Goal: Task Accomplishment & Management: Use online tool/utility

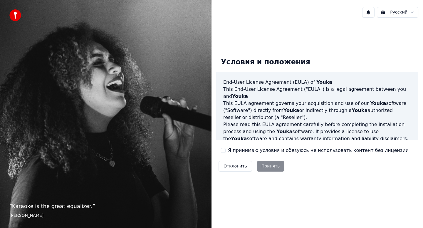
click at [235, 150] on label "Я принимаю условия и обязуюсь не использовать контент без лицензии" at bounding box center [318, 150] width 180 height 7
click at [225, 150] on button "Я принимаю условия и обязуюсь не использовать контент без лицензии" at bounding box center [223, 150] width 5 height 5
click at [267, 166] on button "Принять" at bounding box center [270, 166] width 28 height 11
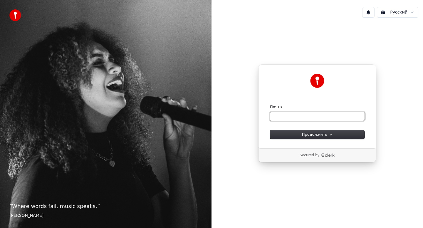
click at [302, 117] on input "Почта" at bounding box center [317, 116] width 94 height 9
type input "*"
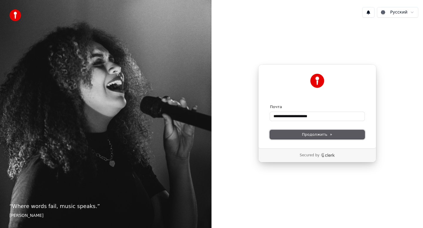
click at [320, 135] on span "Продолжить" at bounding box center [317, 134] width 31 height 5
type input "**********"
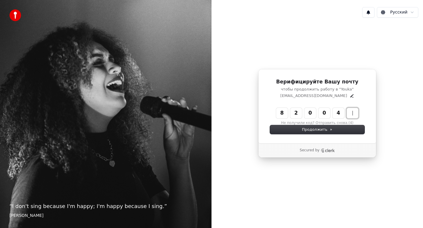
type input "******"
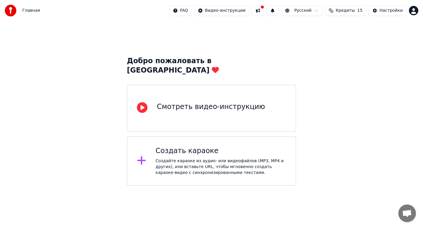
click at [233, 102] on div "Смотреть видео-инструкцию" at bounding box center [211, 106] width 108 height 9
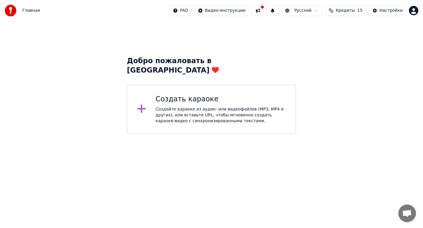
click at [241, 10] on html "Главная FAQ Видео-инструкции Русский Кредиты 15 Настройки Добро пожаловать в Yo…" at bounding box center [211, 67] width 423 height 134
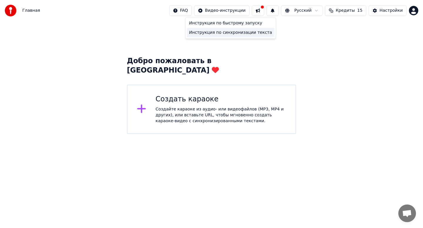
click at [210, 29] on div "Инструкция по синхронизации текста" at bounding box center [231, 32] width 88 height 9
